Goal: Task Accomplishment & Management: Use online tool/utility

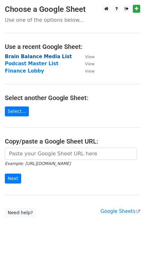
click at [19, 58] on strong "Brain Balance Media List" at bounding box center [38, 57] width 67 height 6
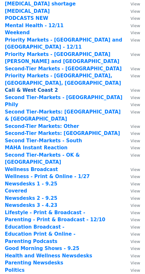
scroll to position [80, 0]
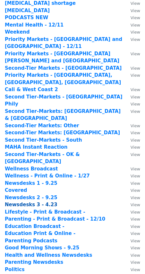
click at [38, 202] on strong "Newsdesks 3 - 4.23" at bounding box center [31, 205] width 53 height 6
